Goal: Check status: Check status

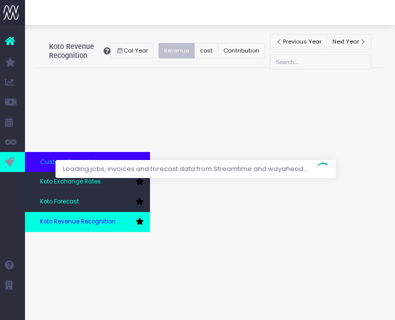
click at [54, 218] on span "Koto Revenue Recognition" at bounding box center [77, 221] width 75 height 9
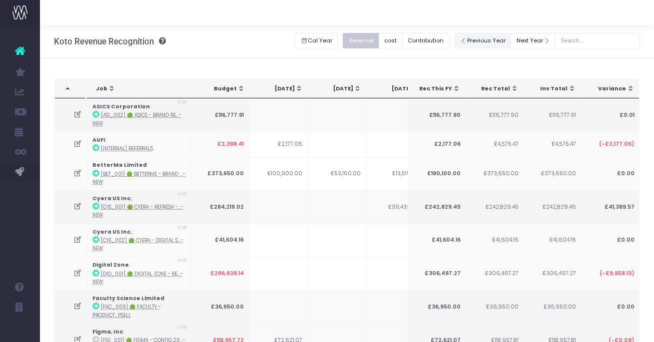
click at [394, 39] on button "Previous Year" at bounding box center [483, 40] width 57 height 15
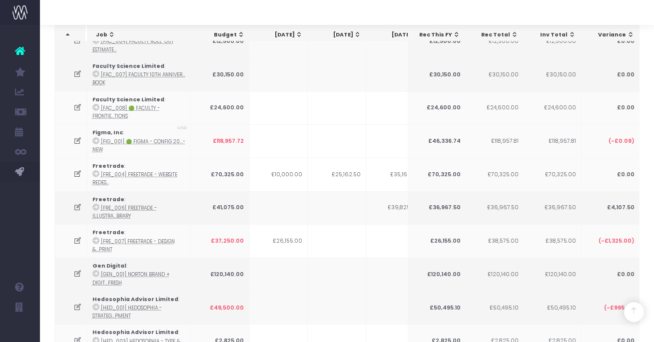
scroll to position [418, 0]
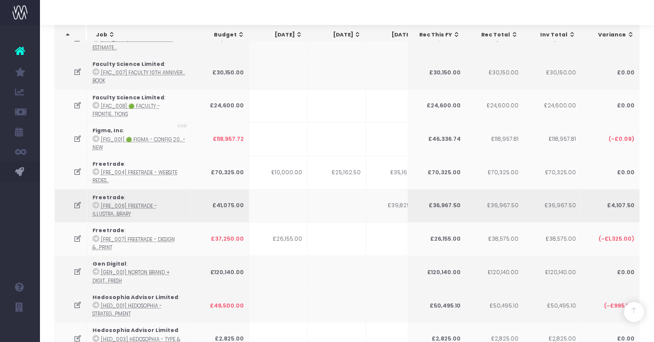
click at [77, 201] on icon at bounding box center [77, 205] width 8 height 8
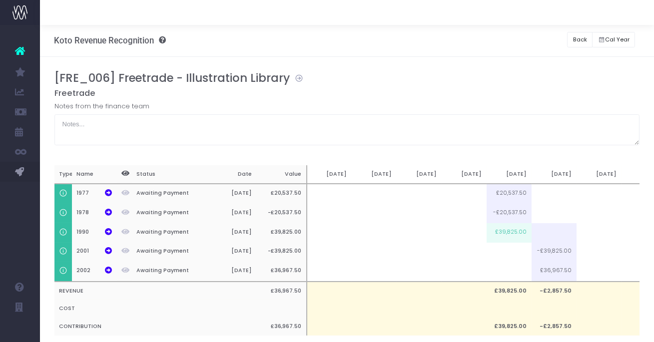
scroll to position [0, 0]
click at [298, 77] on icon at bounding box center [296, 77] width 13 height 11
click at [110, 272] on icon at bounding box center [108, 271] width 7 height 7
click at [106, 271] on icon at bounding box center [108, 271] width 7 height 7
click at [105, 268] on icon at bounding box center [108, 271] width 7 height 7
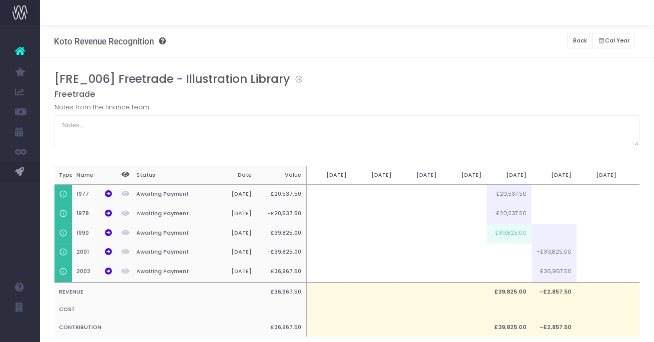
click at [297, 77] on icon at bounding box center [296, 77] width 13 height 11
click at [105, 273] on icon at bounding box center [108, 271] width 7 height 7
